Goal: Find specific page/section: Find specific page/section

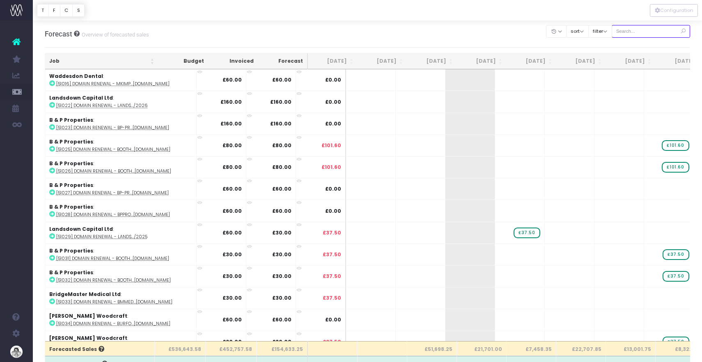
click at [642, 34] on input "text" at bounding box center [651, 31] width 79 height 13
type input "riba"
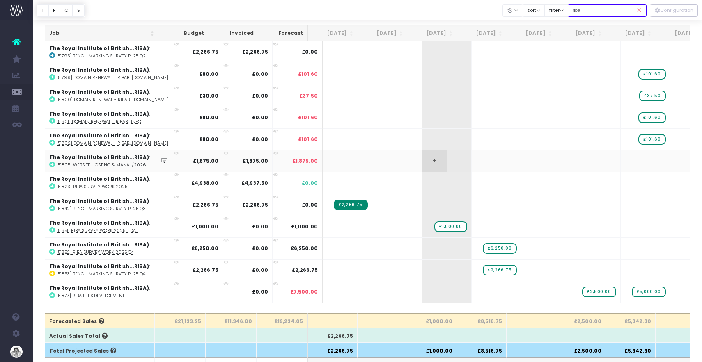
scroll to position [27, 0]
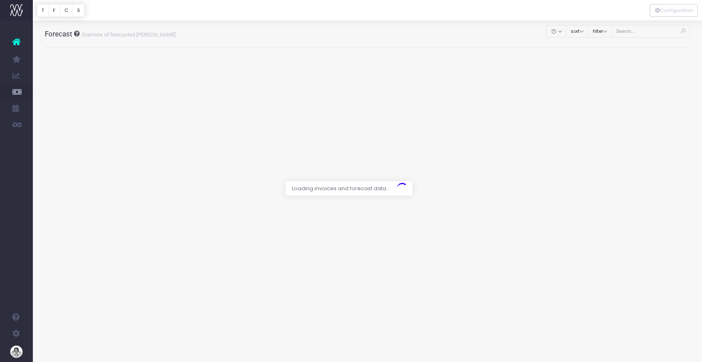
click at [18, 42] on icon at bounding box center [16, 42] width 8 height 11
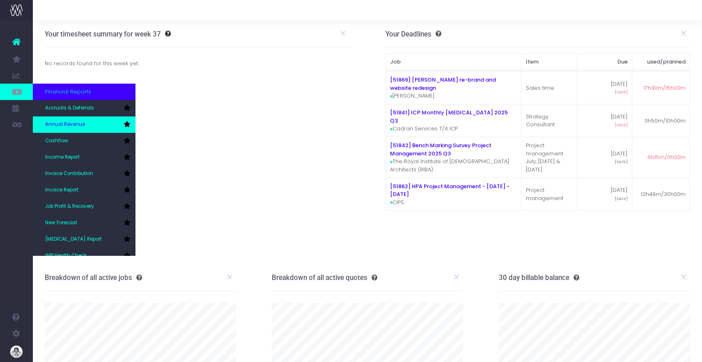
click at [67, 124] on span "Annual Revenue" at bounding box center [65, 124] width 40 height 7
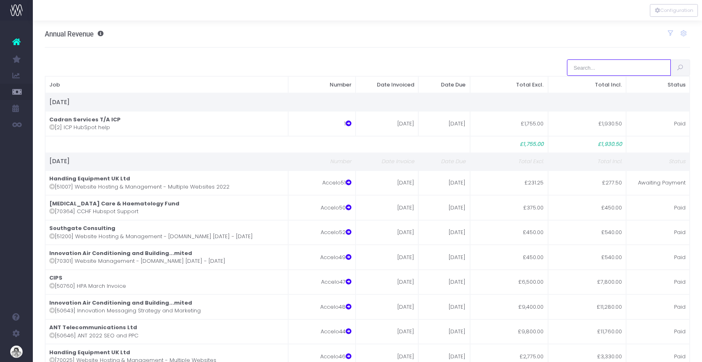
click at [605, 65] on input "search" at bounding box center [618, 68] width 103 height 16
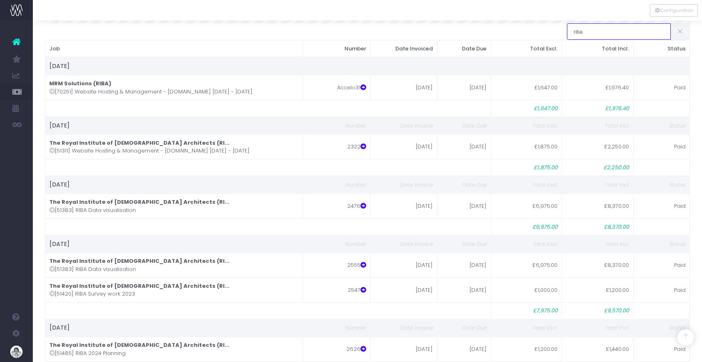
scroll to position [337, 0]
click at [592, 36] on input "riba" at bounding box center [618, 32] width 103 height 16
type input "riba"
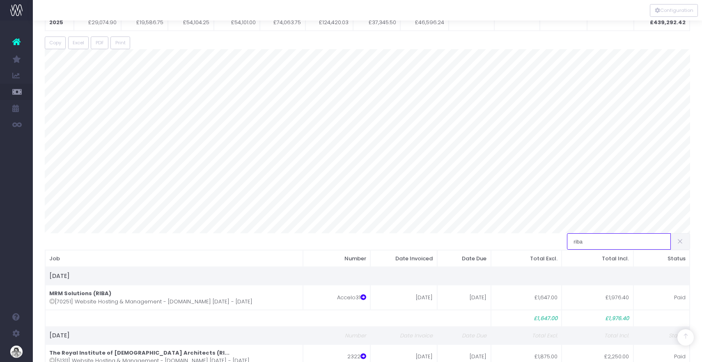
scroll to position [0, 0]
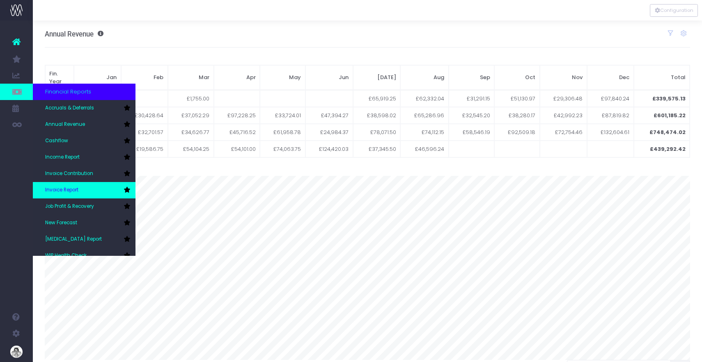
click at [84, 183] on link "Invoice Report" at bounding box center [84, 190] width 103 height 16
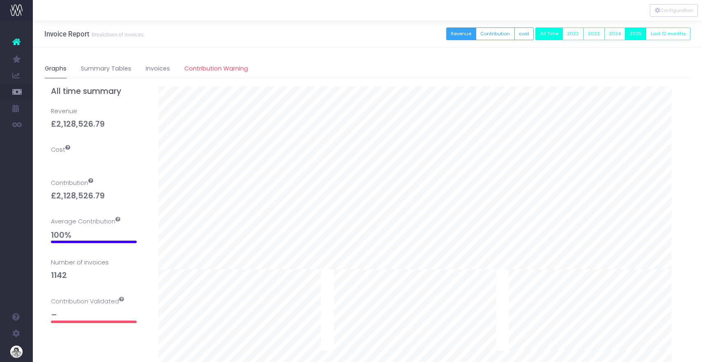
click at [635, 34] on button "2025" at bounding box center [635, 34] width 21 height 13
click at [163, 68] on link "Invoices" at bounding box center [158, 69] width 24 height 19
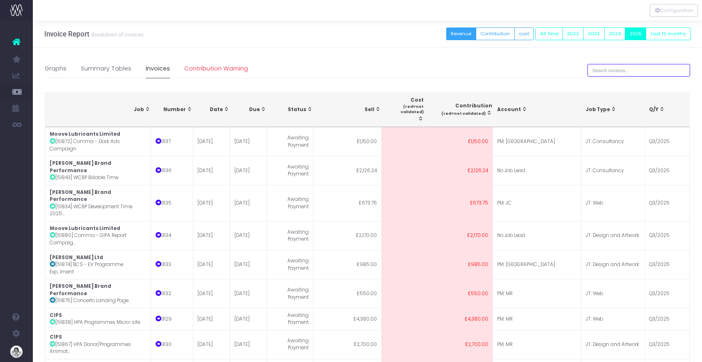
click at [602, 70] on input "text" at bounding box center [638, 70] width 103 height 13
type input "riba"
